Goal: Task Accomplishment & Management: Manage account settings

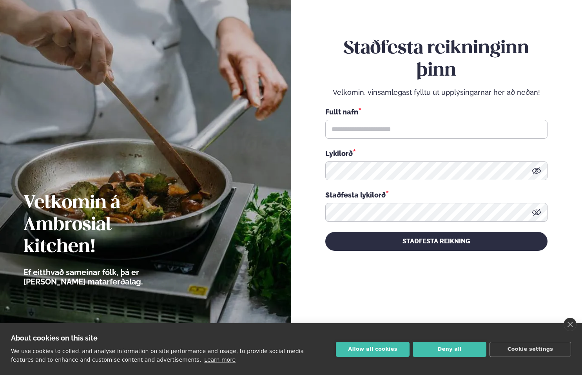
scroll to position [46, 0]
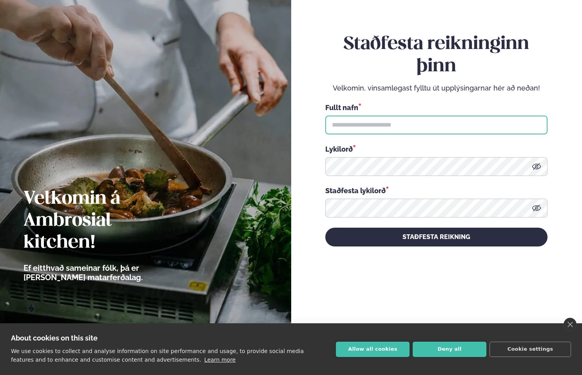
click at [371, 121] on input "text" at bounding box center [436, 125] width 222 height 19
type input "**********"
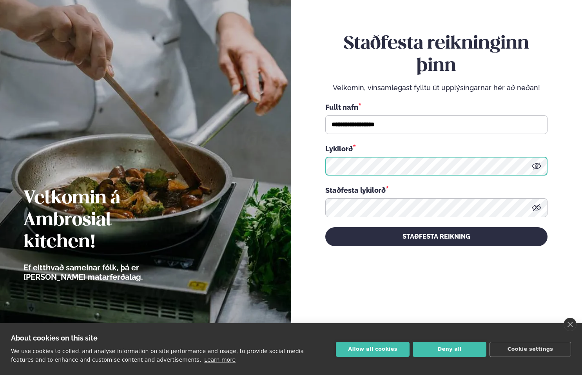
click at [324, 164] on form "**********" at bounding box center [437, 139] width 244 height 347
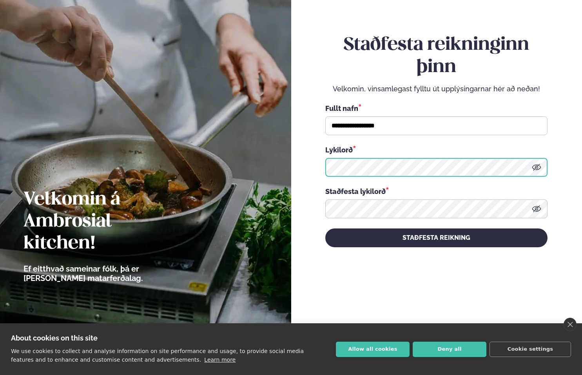
click at [321, 163] on form "**********" at bounding box center [437, 140] width 244 height 347
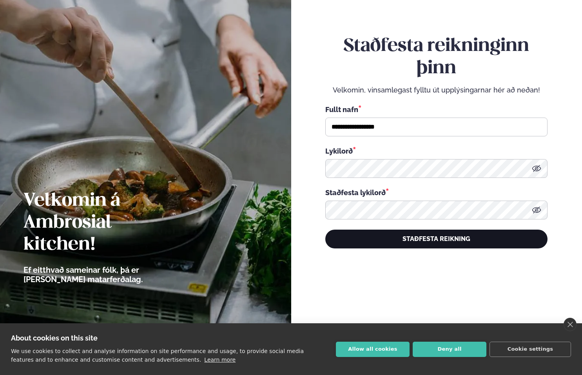
click at [423, 235] on button "STAÐFESTA REIKNING" at bounding box center [436, 239] width 222 height 19
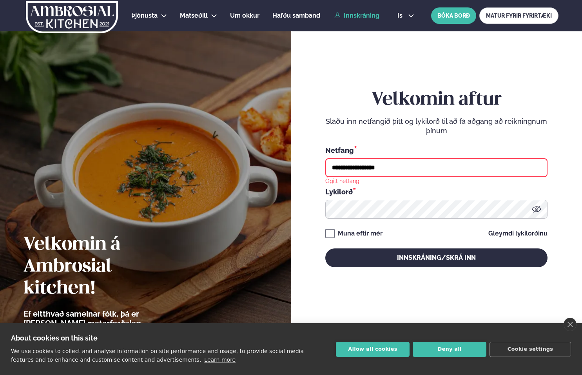
scroll to position [5, 0]
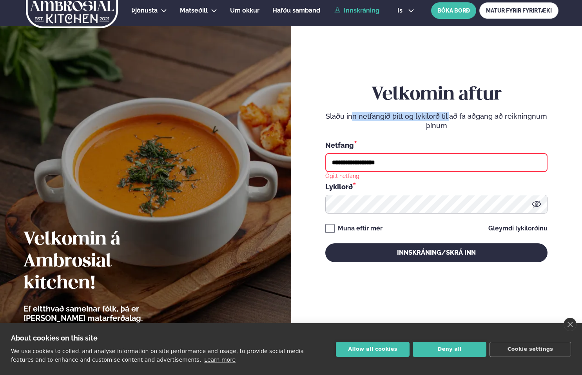
drag, startPoint x: 351, startPoint y: 116, endPoint x: 451, endPoint y: 119, distance: 99.6
click at [451, 118] on p "Sláðu inn netfangið þitt og lykilorð til að fá aðgang að reikningnum þínum" at bounding box center [436, 121] width 222 height 19
click at [428, 164] on input "**********" at bounding box center [436, 162] width 222 height 19
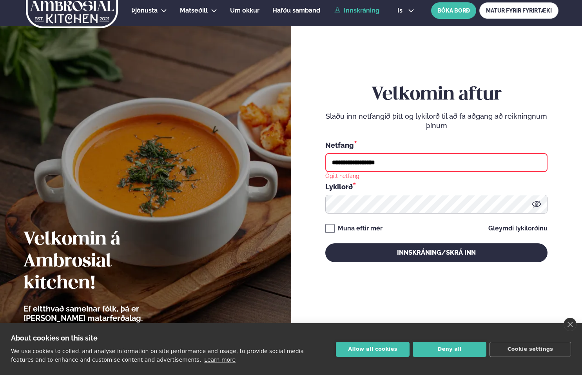
scroll to position [7, 0]
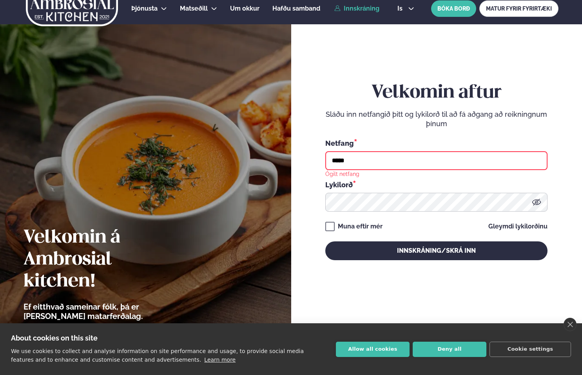
type input "**********"
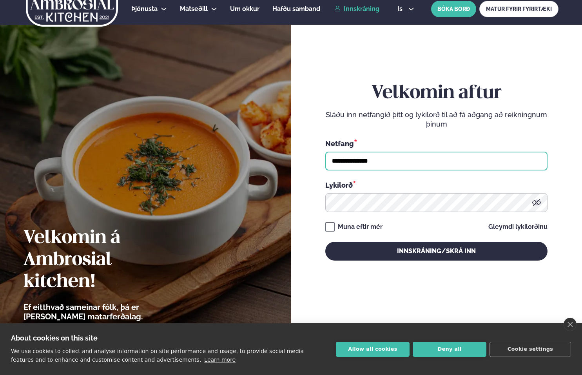
scroll to position [3, 0]
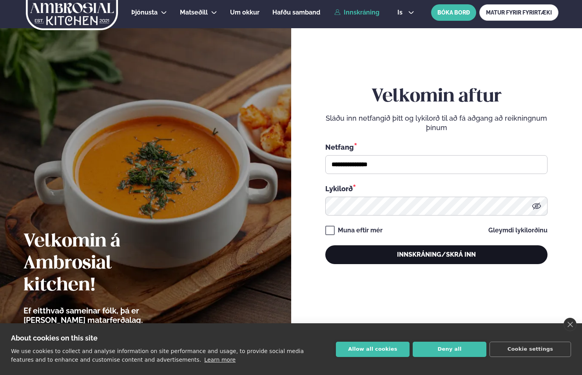
click at [425, 255] on button "Innskráning/Skrá inn" at bounding box center [436, 254] width 222 height 19
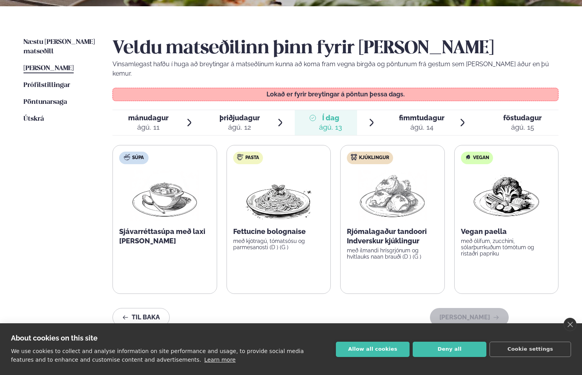
scroll to position [166, 0]
click at [70, 44] on span "Næstu [PERSON_NAME] matseðill" at bounding box center [59, 47] width 71 height 16
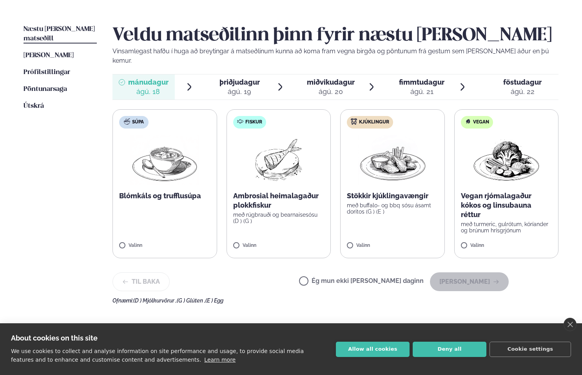
scroll to position [176, 0]
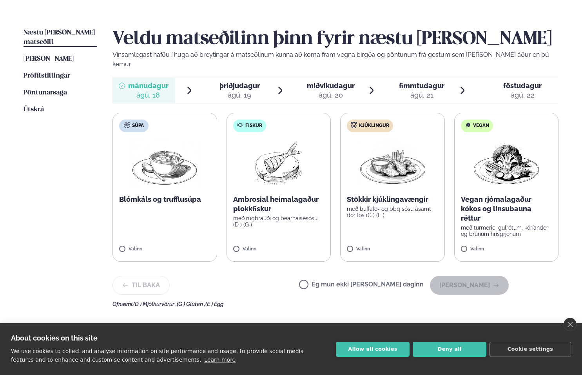
click at [320, 81] on span "miðvikudagur" at bounding box center [331, 85] width 48 height 8
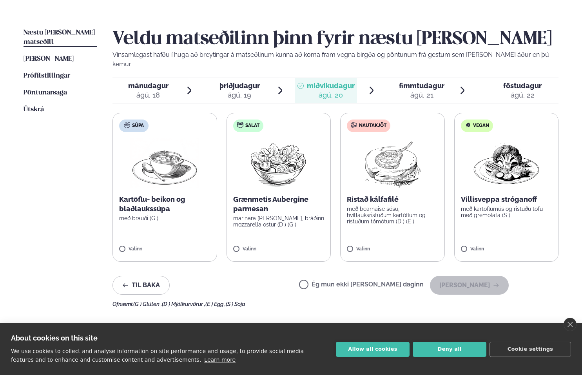
click at [382, 206] on p "með bearnaise sósu, hvítlauksristuðum kartöflum og ristuðum tómötum (D ) (E )" at bounding box center [392, 215] width 91 height 19
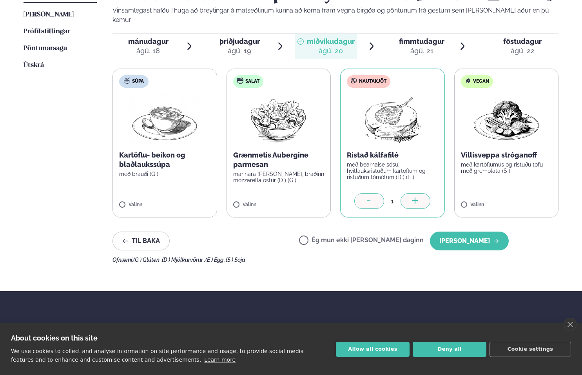
scroll to position [213, 0]
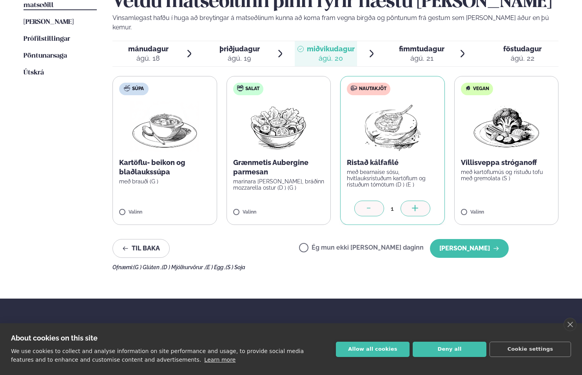
click at [253, 158] on p "Grænmetis Aubergine parmesan" at bounding box center [278, 167] width 91 height 19
click at [252, 205] on icon at bounding box center [256, 209] width 8 height 8
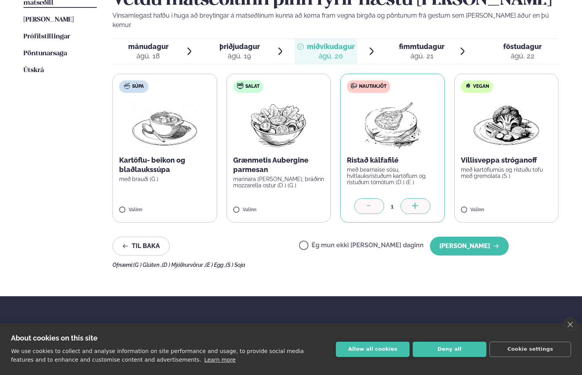
scroll to position [216, 0]
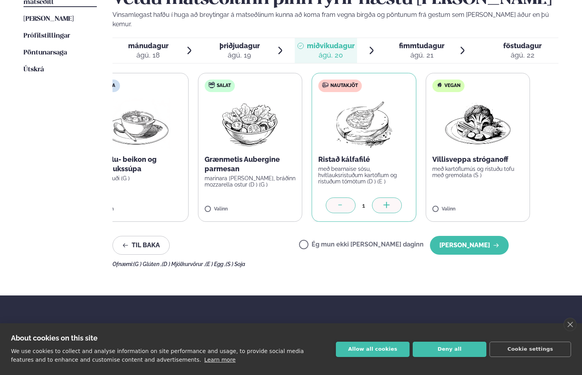
click at [183, 148] on div "Súpa Kartöflu- beikon og blaðlaukssúpa með brauði (G ) Valinn Salat Grænmetis A…" at bounding box center [307, 147] width 446 height 149
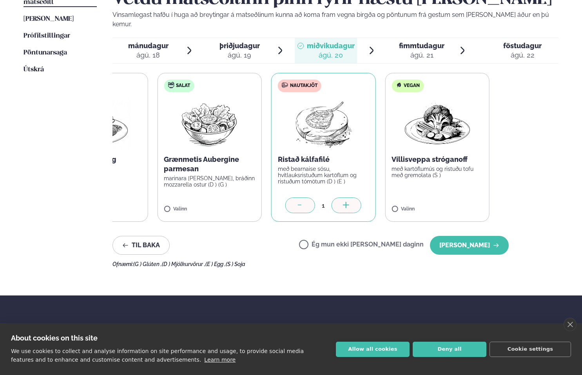
scroll to position [217, 0]
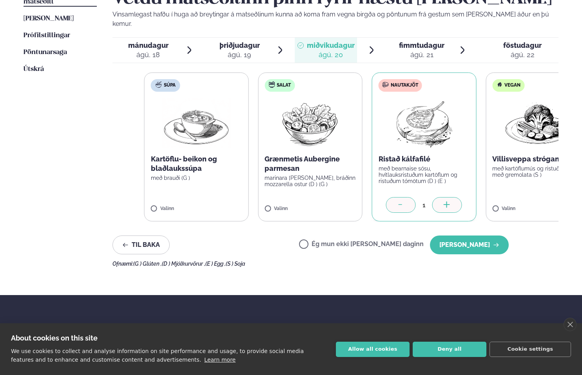
click at [556, 154] on p "Villisveppa stróganoff" at bounding box center [537, 158] width 91 height 9
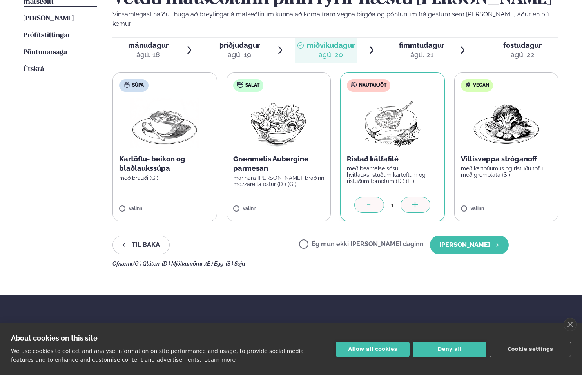
scroll to position [216, 0]
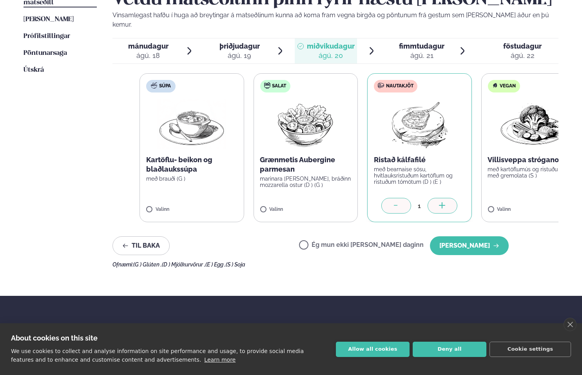
drag, startPoint x: 264, startPoint y: 142, endPoint x: 322, endPoint y: 147, distance: 58.2
click at [322, 147] on label "Salat Grænmetis Aubergine parmesan marinara [PERSON_NAME], bráðinn mozzarella o…" at bounding box center [305, 147] width 105 height 149
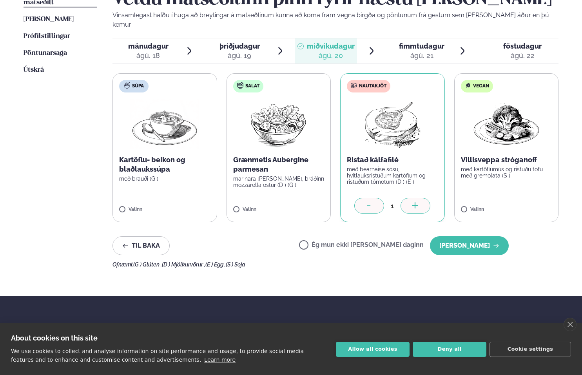
scroll to position [210, 0]
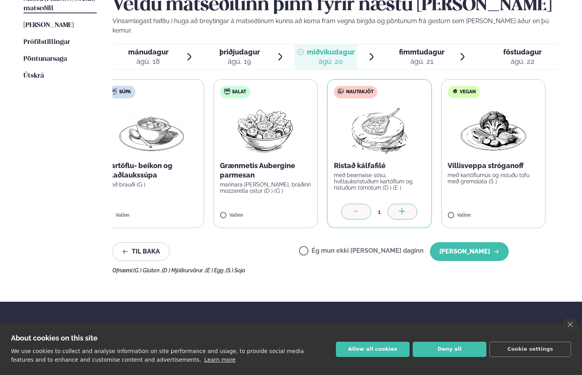
click at [467, 172] on p "með kartöflumús og ristuðu tofu með gremolata (S )" at bounding box center [492, 178] width 91 height 13
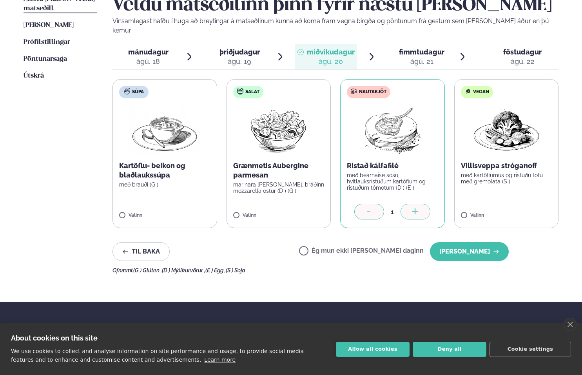
scroll to position [208, 0]
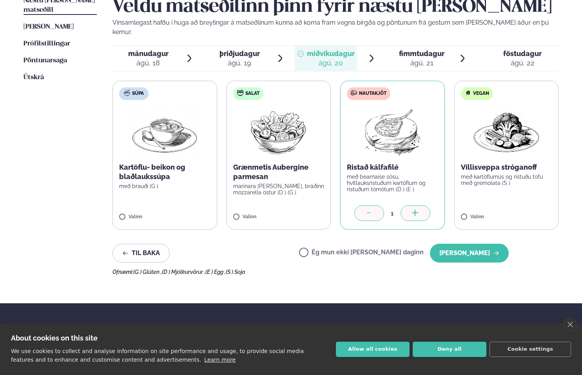
click at [414, 49] on span "fimmtudagur" at bounding box center [421, 53] width 45 height 8
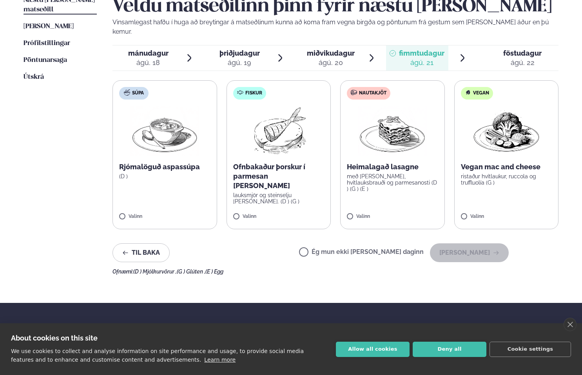
scroll to position [212, 0]
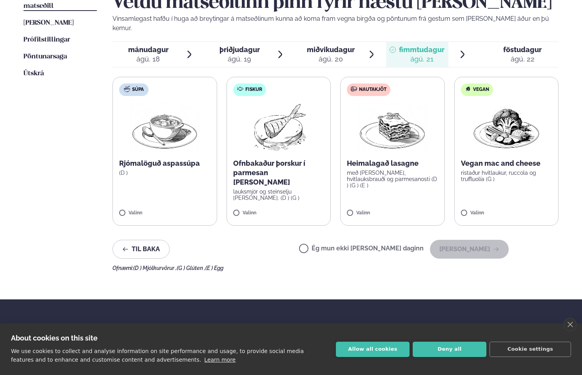
click at [337, 54] on div "ágú. 20" at bounding box center [331, 58] width 48 height 9
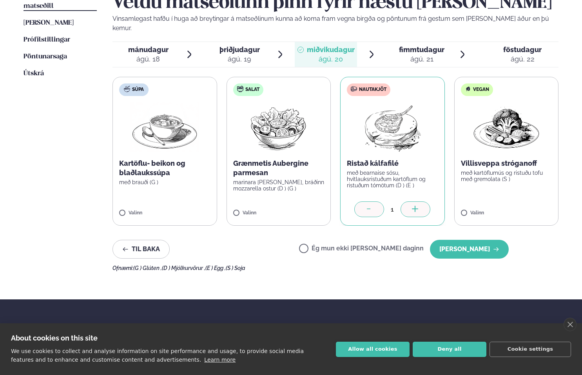
click at [407, 45] on span "fimmtudagur" at bounding box center [421, 49] width 45 height 8
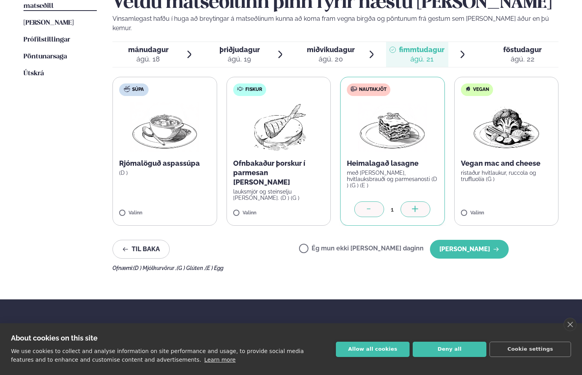
click at [355, 44] on span "miðvikudagur mið. [DATE]" at bounding box center [326, 54] width 62 height 25
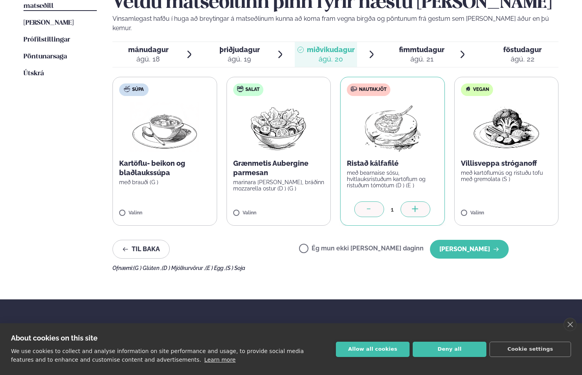
click at [426, 54] on div "ágú. 21" at bounding box center [421, 58] width 45 height 9
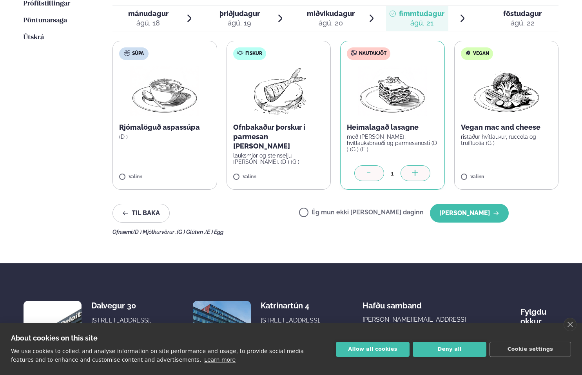
scroll to position [286, 0]
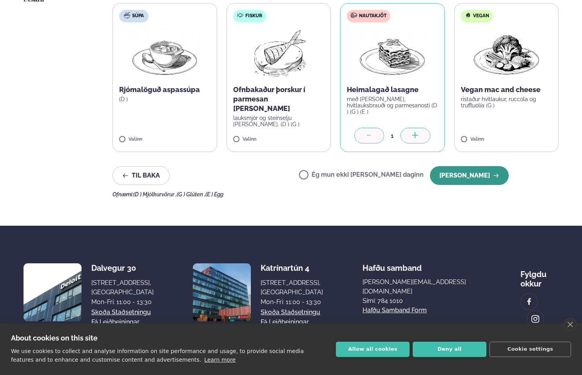
click at [482, 170] on button "[PERSON_NAME]" at bounding box center [469, 175] width 79 height 19
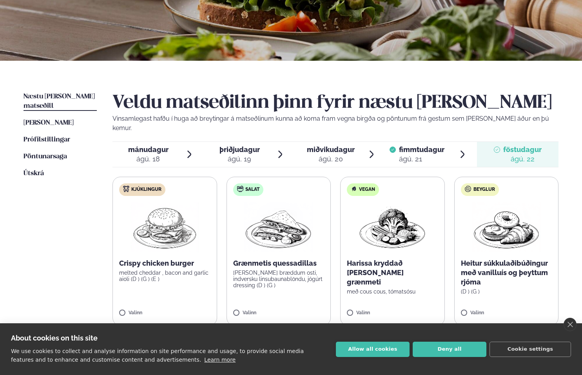
scroll to position [117, 0]
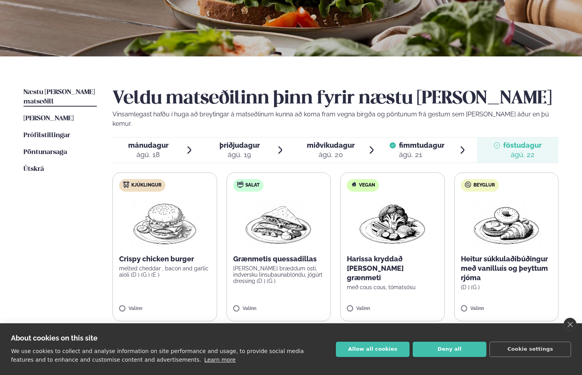
click at [400, 141] on div "fimmtudagur fim." at bounding box center [421, 145] width 45 height 9
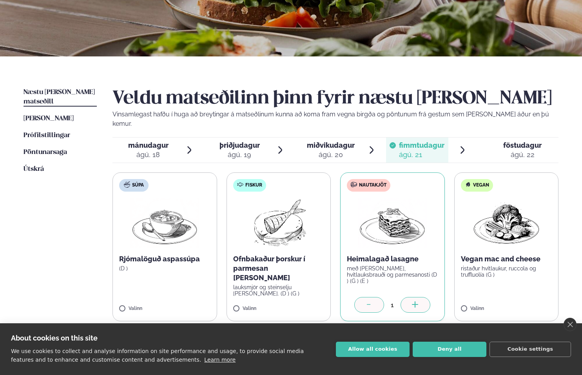
click at [336, 150] on div "ágú. 20" at bounding box center [331, 154] width 48 height 9
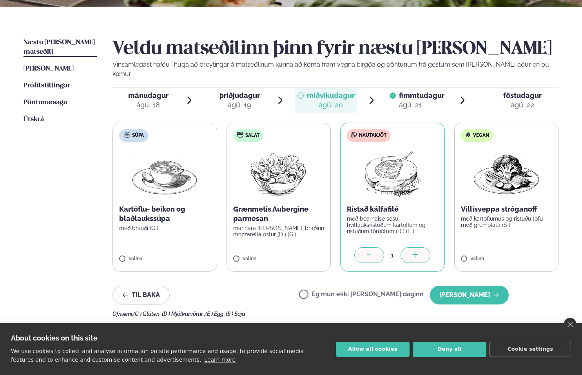
scroll to position [172, 0]
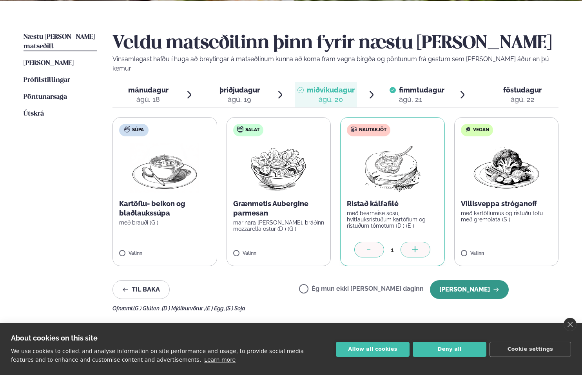
click at [455, 284] on button "[PERSON_NAME]" at bounding box center [469, 289] width 79 height 19
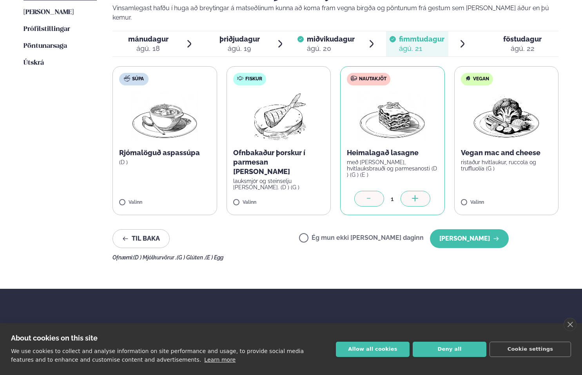
scroll to position [228, 0]
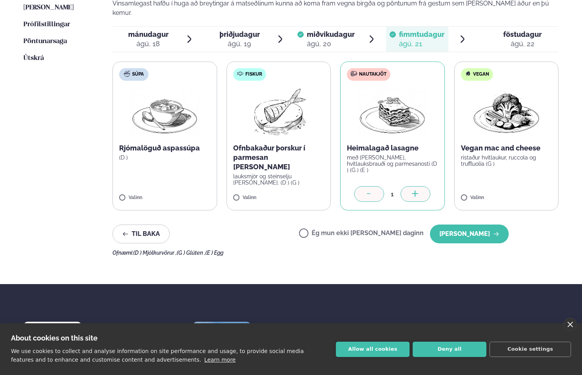
click at [570, 325] on link "close" at bounding box center [569, 324] width 13 height 13
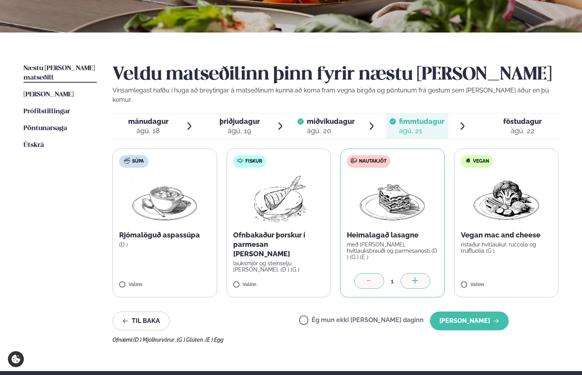
scroll to position [147, 0]
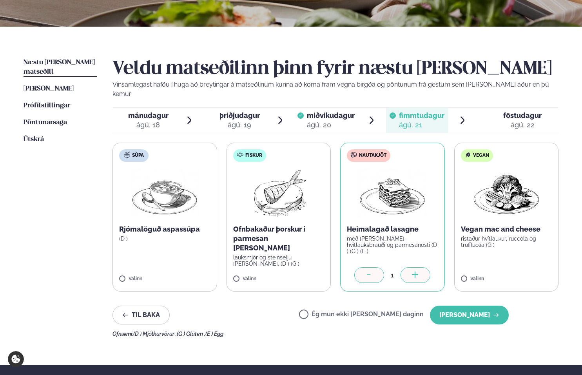
click at [395, 112] on icon at bounding box center [392, 115] width 6 height 6
click at [300, 112] on icon at bounding box center [300, 115] width 6 height 6
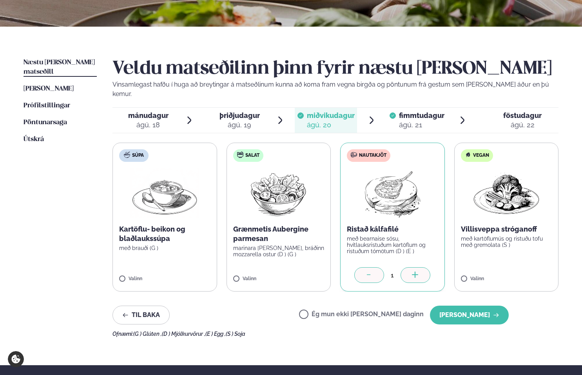
click at [371, 271] on icon at bounding box center [369, 275] width 8 height 8
click at [421, 120] on div "ágú. 21" at bounding box center [421, 124] width 45 height 9
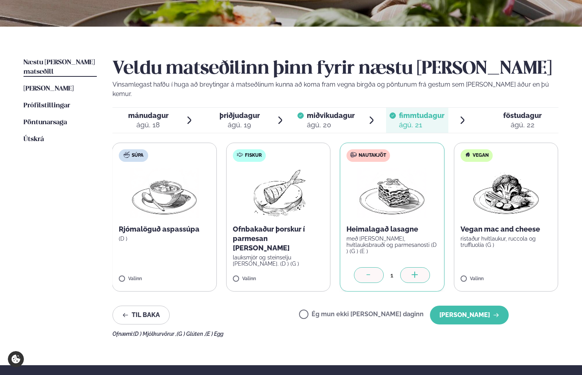
click at [364, 267] on div at bounding box center [369, 275] width 30 height 16
click at [365, 267] on div at bounding box center [369, 275] width 30 height 16
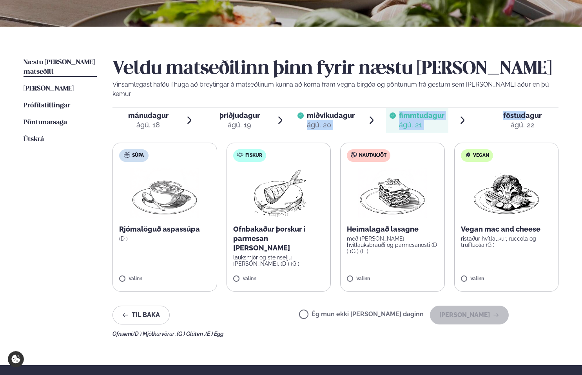
drag, startPoint x: 523, startPoint y: 110, endPoint x: 370, endPoint y: 98, distance: 153.7
click at [356, 108] on ul "mánudagur mán. [DATE] þriðjudagur þri. [DATE] miðvikudagur mið. [DATE] fimmtuda…" at bounding box center [335, 120] width 446 height 25
click at [501, 85] on p "Vinsamlegast hafðu í huga að breytingar á matseðlinum kunna að koma fram vegna …" at bounding box center [335, 89] width 446 height 19
click at [394, 112] on icon at bounding box center [392, 115] width 6 height 6
click at [299, 112] on icon at bounding box center [300, 115] width 6 height 6
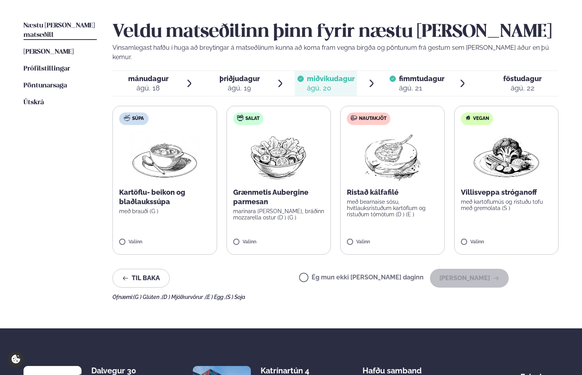
scroll to position [183, 0]
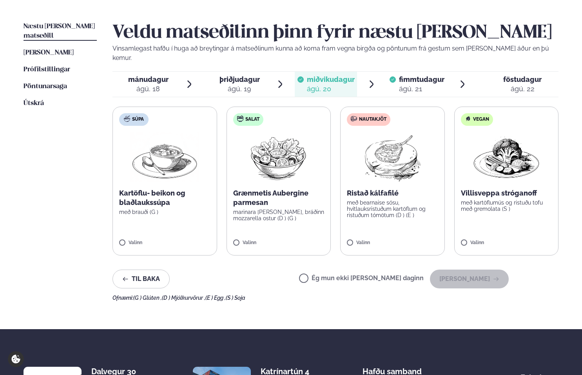
click at [412, 75] on span "fimmtudagur" at bounding box center [421, 79] width 45 height 8
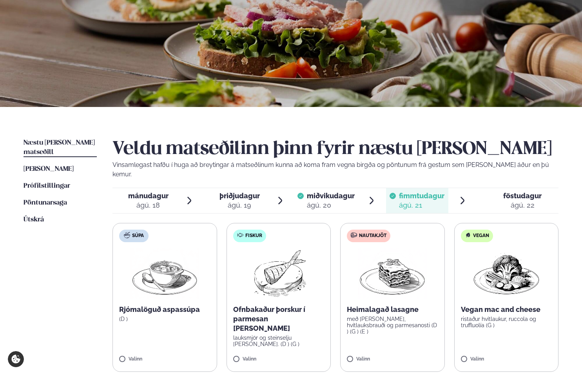
scroll to position [120, 0]
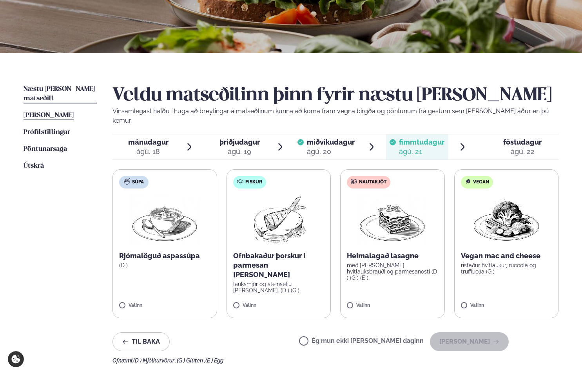
click at [48, 112] on span "[PERSON_NAME]" at bounding box center [49, 115] width 50 height 7
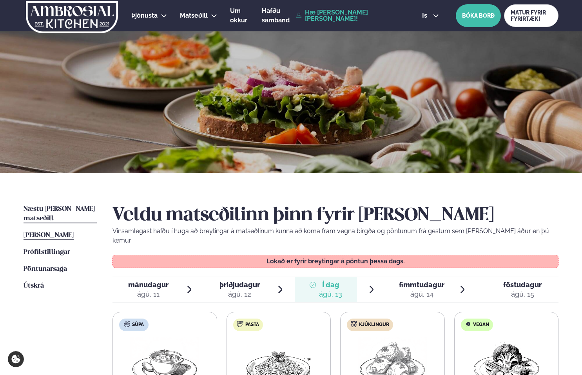
click at [70, 205] on link "Næstu [PERSON_NAME] matseðill Næsta vika" at bounding box center [60, 213] width 73 height 19
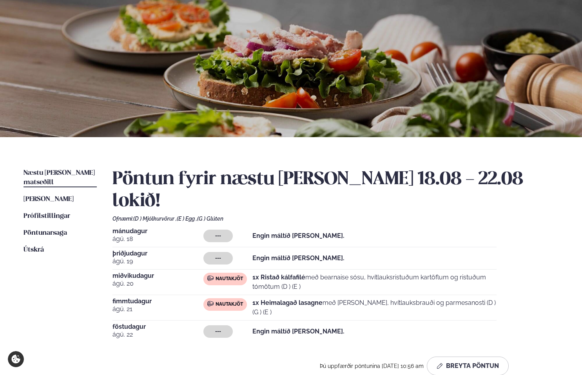
scroll to position [36, 0]
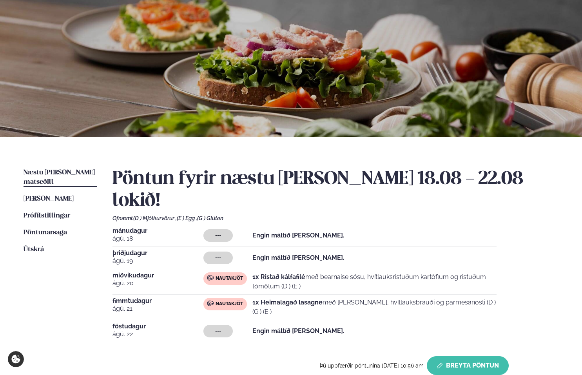
click at [469, 356] on button "Breyta Pöntun" at bounding box center [468, 365] width 82 height 19
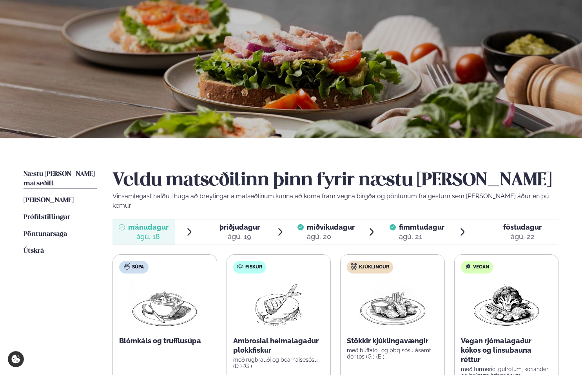
scroll to position [33, 0]
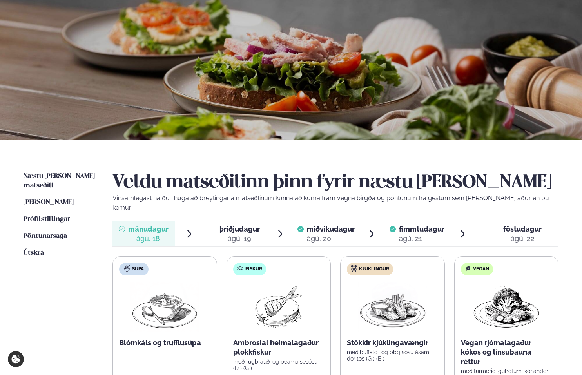
click at [50, 175] on span "Næstu [PERSON_NAME] matseðill" at bounding box center [59, 181] width 71 height 16
click at [324, 225] on span "miðvikudagur" at bounding box center [331, 229] width 48 height 8
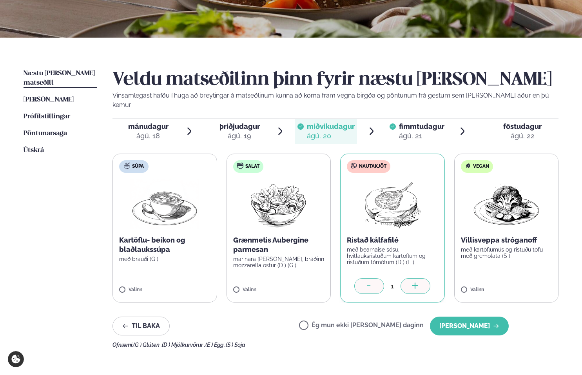
scroll to position [174, 0]
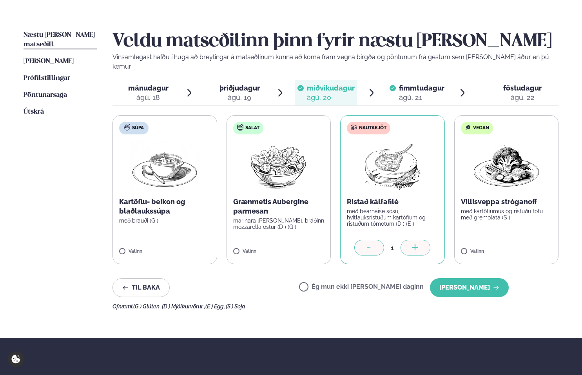
click at [371, 244] on icon at bounding box center [369, 248] width 8 height 8
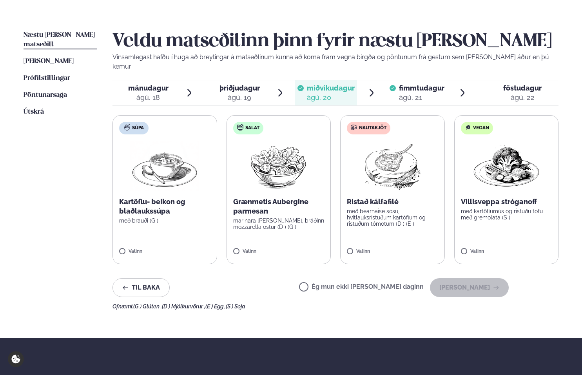
click at [301, 85] on icon at bounding box center [300, 88] width 6 height 6
drag, startPoint x: 301, startPoint y: 79, endPoint x: 322, endPoint y: 78, distance: 20.8
click at [301, 85] on icon at bounding box center [300, 88] width 6 height 6
click at [420, 84] on span "fimmtudagur" at bounding box center [421, 88] width 45 height 8
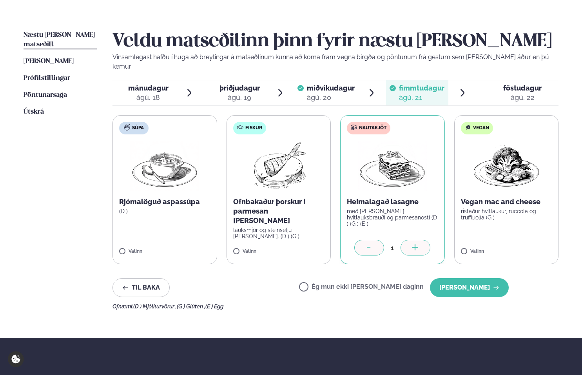
click at [420, 84] on span "fimmtudagur" at bounding box center [421, 88] width 45 height 8
click at [373, 244] on icon at bounding box center [370, 248] width 8 height 8
click at [391, 243] on div "1" at bounding box center [392, 247] width 16 height 9
click at [357, 240] on div at bounding box center [369, 248] width 30 height 16
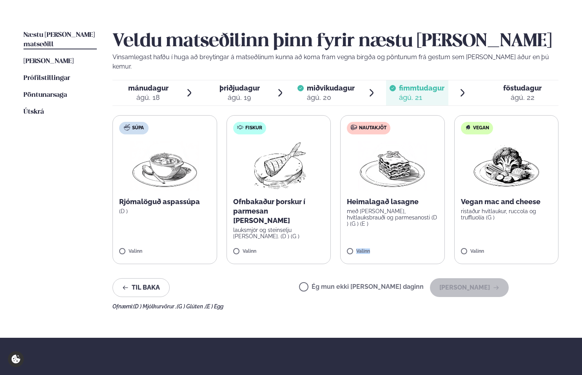
click at [357, 236] on label "Nautakjöt Heimalagað lasagne með basil pesto, hvítlauksbrauði og parmesanosti (…" at bounding box center [392, 189] width 105 height 149
click at [360, 237] on label "Nautakjöt Heimalagað lasagne með basil pesto, hvítlauksbrauði og parmesanosti (…" at bounding box center [392, 189] width 105 height 149
click at [403, 230] on label "Nautakjöt Heimalagað lasagne með basil pesto, hvítlauksbrauði og parmesanosti (…" at bounding box center [392, 189] width 105 height 149
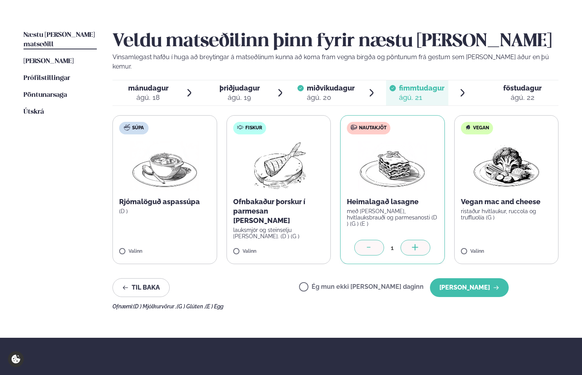
click at [340, 83] on div "miðvikudagur mið. [DATE]" at bounding box center [331, 92] width 48 height 19
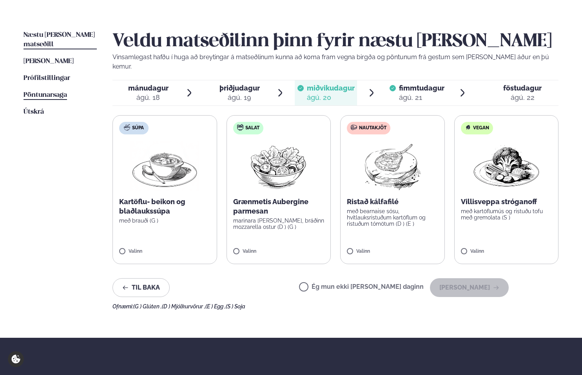
click at [38, 92] on span "Pöntunarsaga" at bounding box center [45, 95] width 43 height 7
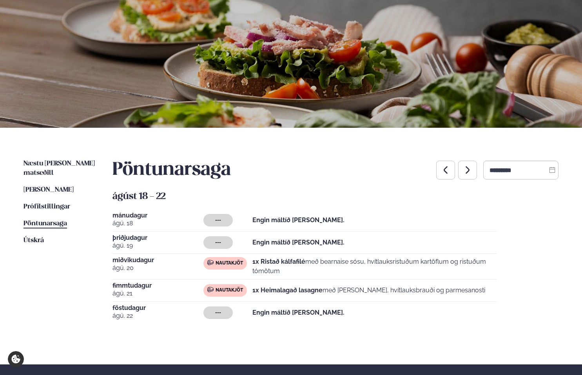
scroll to position [47, 0]
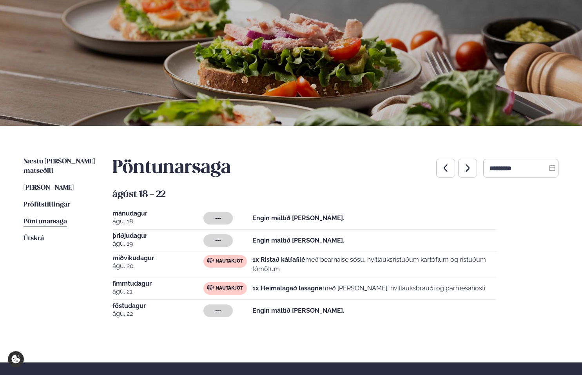
drag, startPoint x: 261, startPoint y: 268, endPoint x: 253, endPoint y: 264, distance: 8.1
click at [259, 266] on p "1x Ristað kálfafilé með bearnaise sósu, hvítlauksristuðum kartöflum og ristuðum…" at bounding box center [374, 264] width 244 height 19
click at [54, 164] on span "Næstu [PERSON_NAME] matseðill" at bounding box center [59, 166] width 71 height 16
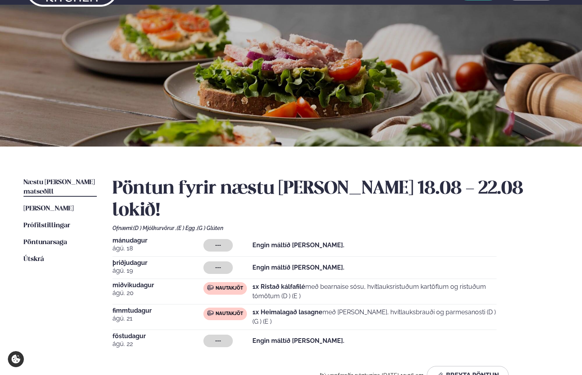
scroll to position [37, 0]
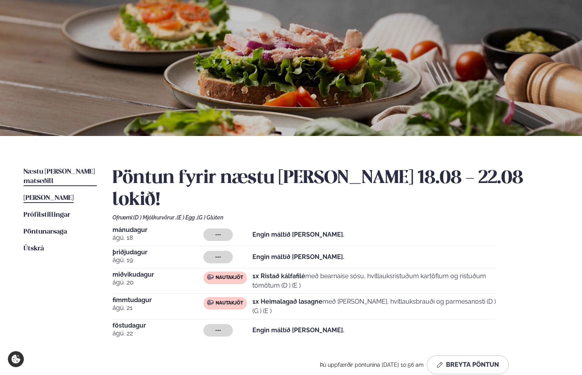
click at [47, 194] on link "[PERSON_NAME] matseðill [PERSON_NAME]" at bounding box center [49, 198] width 50 height 9
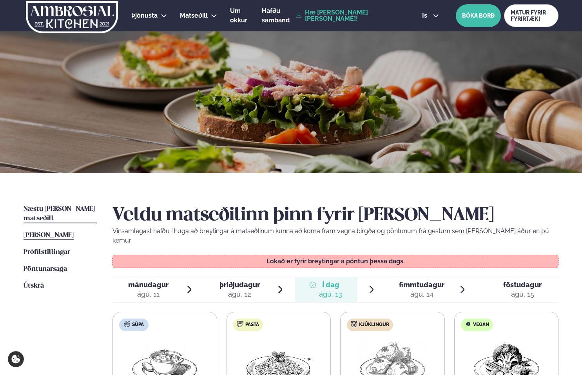
click at [65, 207] on span "Næstu [PERSON_NAME] matseðill" at bounding box center [59, 214] width 71 height 16
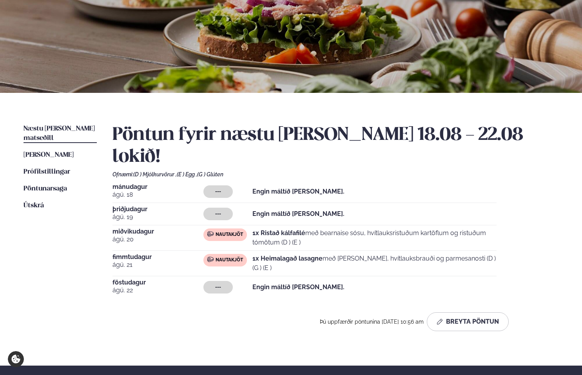
scroll to position [89, 0]
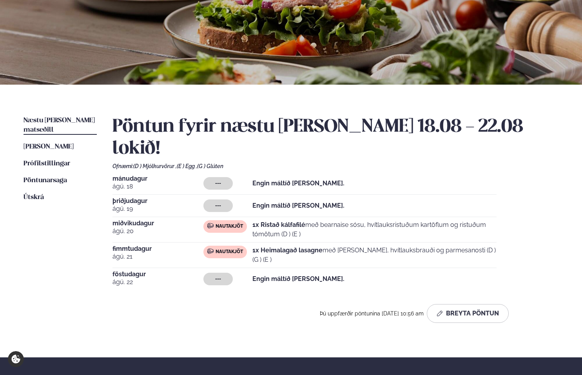
click at [50, 121] on span "Næstu [PERSON_NAME] matseðill" at bounding box center [59, 125] width 71 height 16
click at [58, 143] on span "[PERSON_NAME]" at bounding box center [49, 146] width 50 height 7
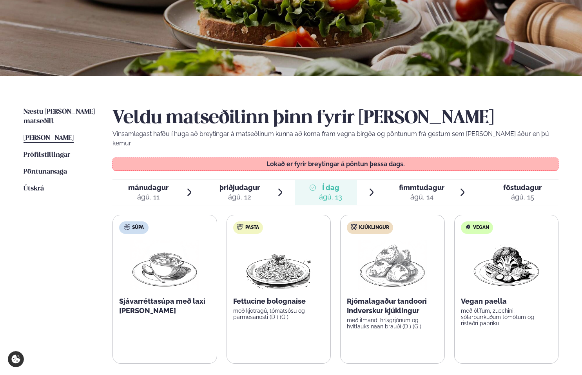
scroll to position [104, 0]
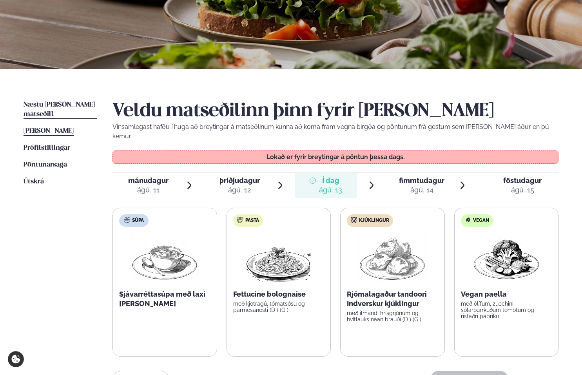
click at [75, 104] on span "Næstu [PERSON_NAME] matseðill" at bounding box center [59, 109] width 71 height 16
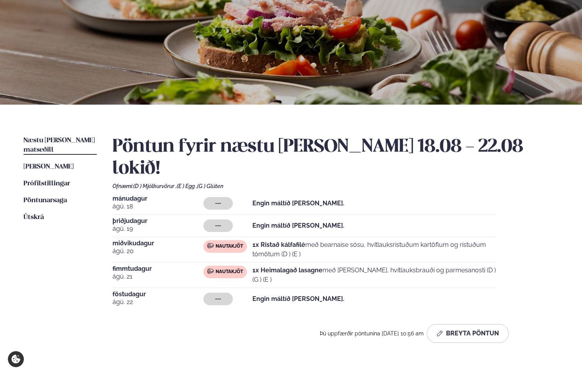
scroll to position [78, 0]
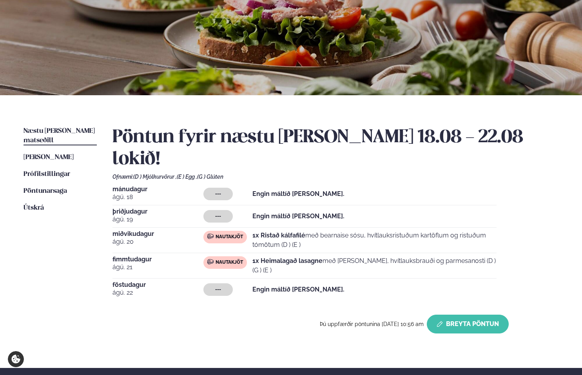
click at [458, 315] on button "Breyta Pöntun" at bounding box center [468, 324] width 82 height 19
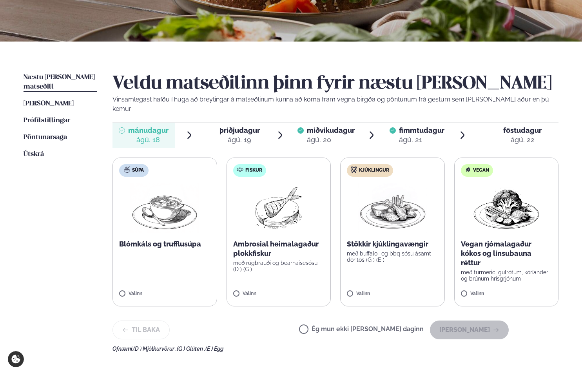
scroll to position [132, 0]
click at [402, 135] on div "ágú. 21" at bounding box center [421, 139] width 45 height 9
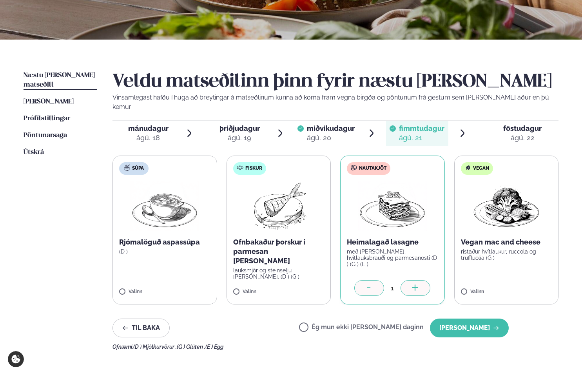
click at [328, 134] on span "miðvikudagur mið. [DATE]" at bounding box center [326, 133] width 62 height 25
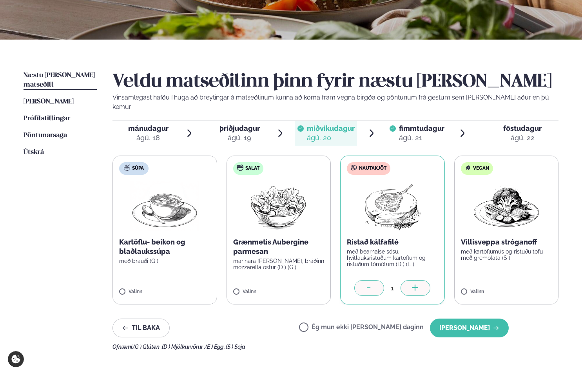
scroll to position [133, 0]
click at [330, 125] on span "miðvikudagur" at bounding box center [331, 129] width 48 height 8
click at [330, 324] on label "Ég mun ekki [PERSON_NAME] daginn" at bounding box center [361, 328] width 125 height 8
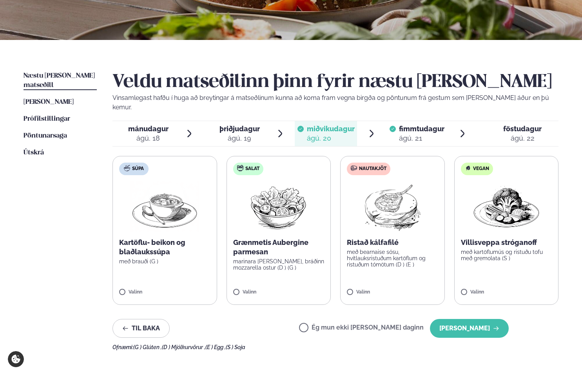
click at [422, 134] on div "ágú. 21" at bounding box center [421, 138] width 45 height 9
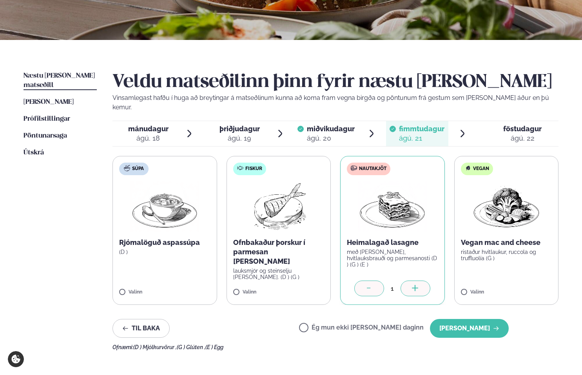
click at [331, 324] on label "Ég mun ekki [PERSON_NAME] daginn" at bounding box center [361, 328] width 125 height 8
click at [349, 134] on div "ágú. 20" at bounding box center [331, 138] width 48 height 9
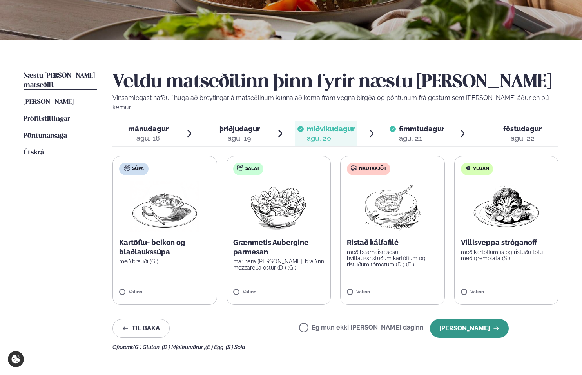
click at [474, 320] on button "[PERSON_NAME]" at bounding box center [469, 328] width 79 height 19
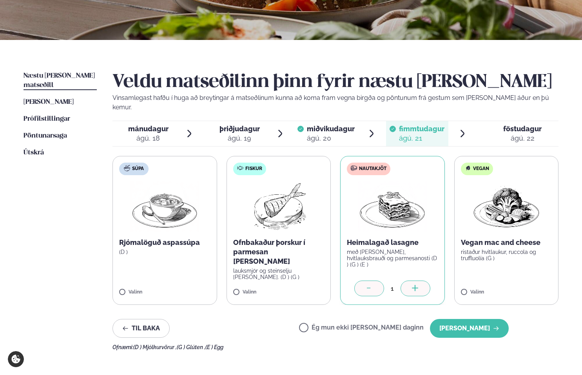
click at [329, 324] on label "Ég mun ekki [PERSON_NAME] daginn" at bounding box center [361, 328] width 125 height 8
click at [482, 321] on button "[PERSON_NAME]" at bounding box center [469, 328] width 79 height 19
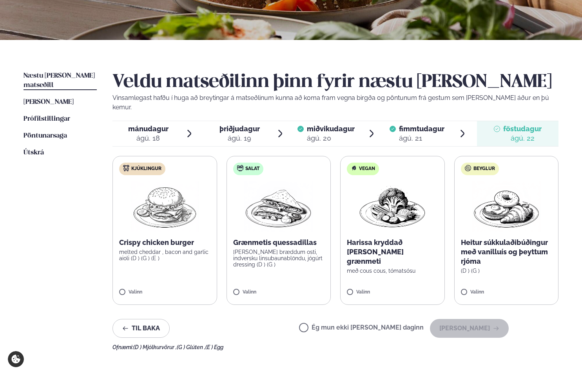
click at [331, 324] on label "Ég mun ekki [PERSON_NAME] daginn" at bounding box center [361, 328] width 125 height 8
click at [475, 324] on button "[PERSON_NAME]" at bounding box center [469, 328] width 79 height 19
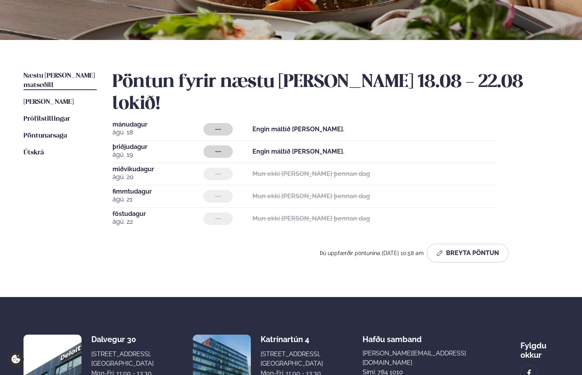
click at [147, 121] on span "mánudagur" at bounding box center [157, 124] width 91 height 6
click at [201, 98] on div "Pöntun fyrir næstu [PERSON_NAME] 18.08 - 22.08 lokið! [DATE] --- Engin máltíð […" at bounding box center [335, 166] width 446 height 191
click at [471, 244] on button "Breyta Pöntun" at bounding box center [468, 253] width 82 height 19
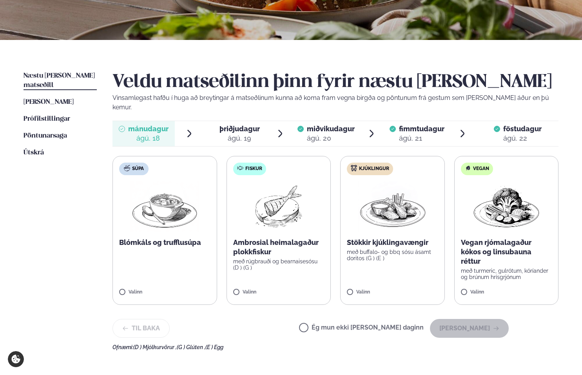
click at [143, 134] on div "ágú. 18" at bounding box center [148, 138] width 40 height 9
drag, startPoint x: 329, startPoint y: 319, endPoint x: 344, endPoint y: 320, distance: 14.2
click at [330, 324] on label "Ég mun ekki [PERSON_NAME] daginn" at bounding box center [361, 328] width 125 height 8
click at [468, 320] on button "[PERSON_NAME]" at bounding box center [469, 328] width 79 height 19
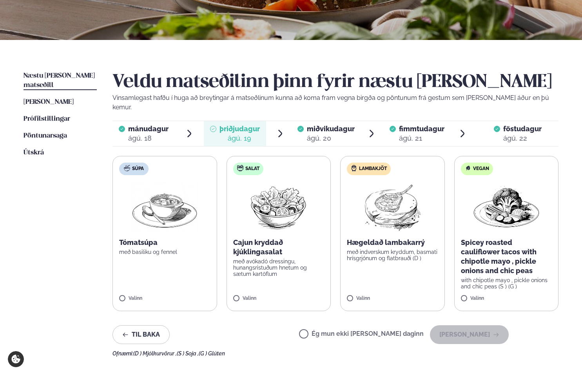
click at [235, 125] on span "þriðjudagur" at bounding box center [239, 129] width 40 height 8
click at [471, 328] on button "[PERSON_NAME]" at bounding box center [469, 334] width 79 height 19
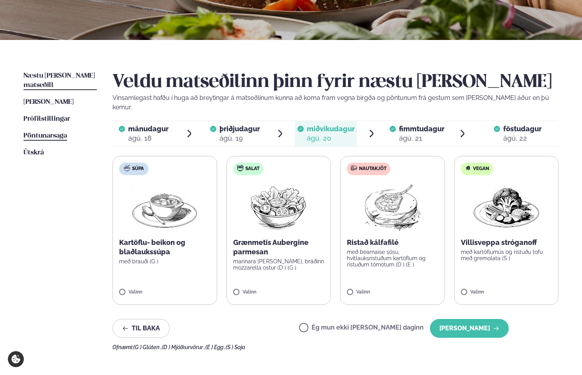
click at [28, 132] on span "Pöntunarsaga" at bounding box center [45, 135] width 43 height 7
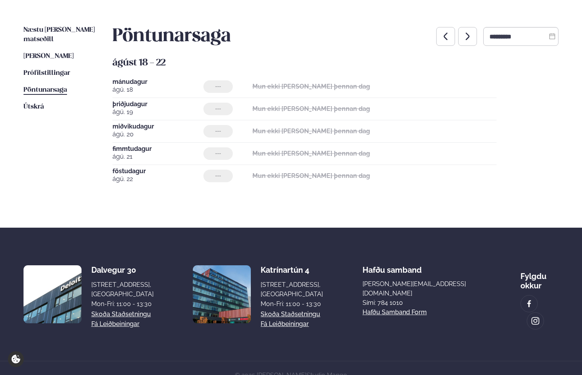
scroll to position [190, 0]
